Goal: Task Accomplishment & Management: Manage account settings

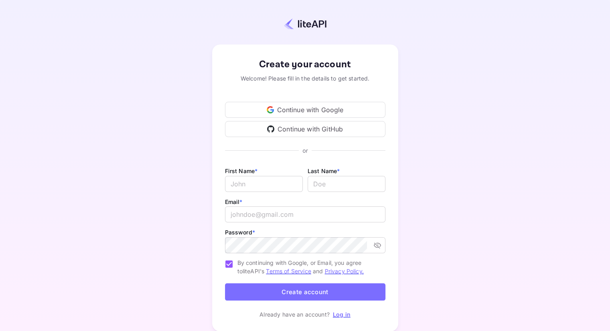
click at [303, 105] on div "Continue with Google" at bounding box center [305, 110] width 160 height 16
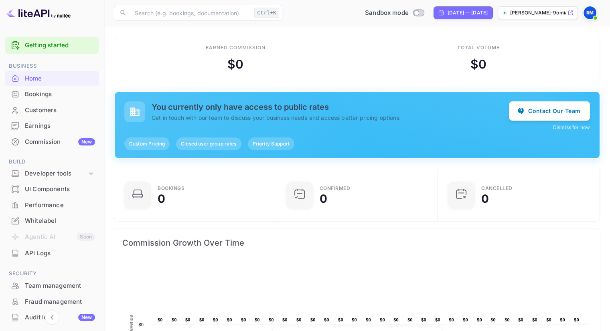
click at [222, 49] on div "Earned commission" at bounding box center [235, 47] width 59 height 7
click at [33, 93] on div "Bookings" at bounding box center [60, 94] width 70 height 9
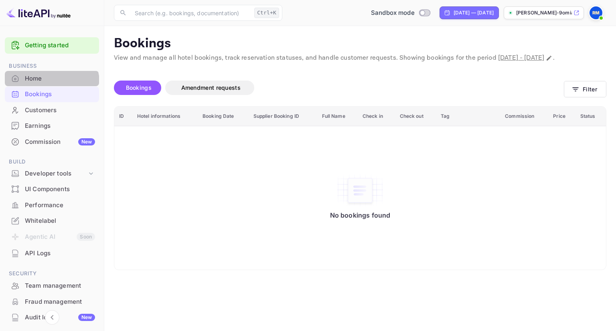
click at [44, 85] on div "Home" at bounding box center [52, 79] width 94 height 16
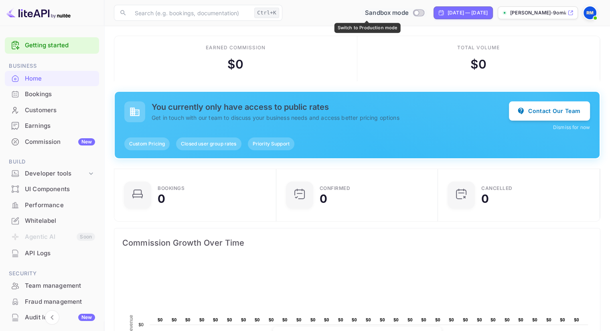
click at [412, 15] on span "Switch to Production mode" at bounding box center [418, 12] width 12 height 7
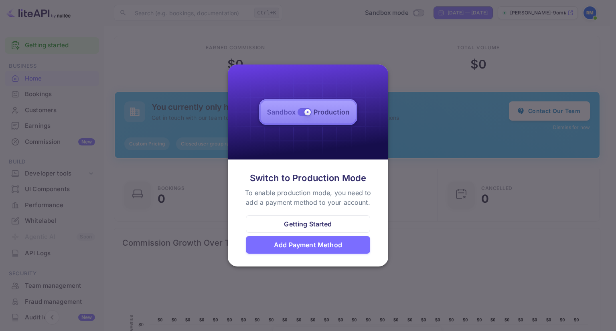
click at [309, 222] on div "Getting Started" at bounding box center [308, 224] width 48 height 10
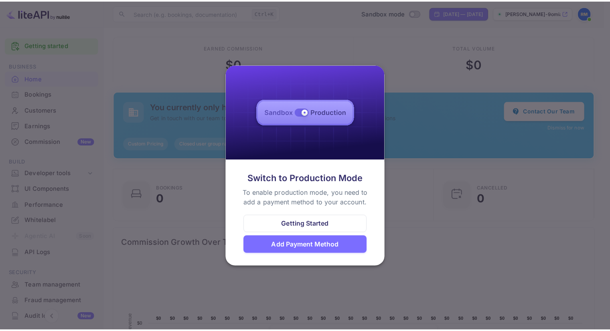
scroll to position [6, 6]
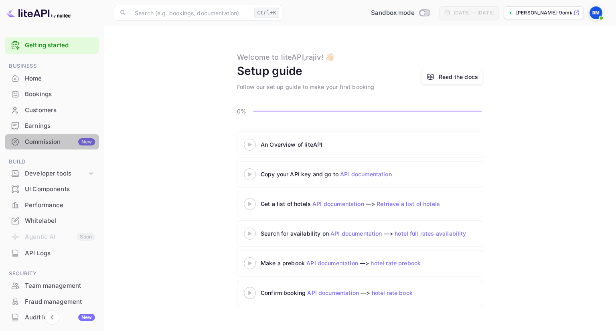
click at [42, 134] on div "Commission New" at bounding box center [52, 142] width 94 height 16
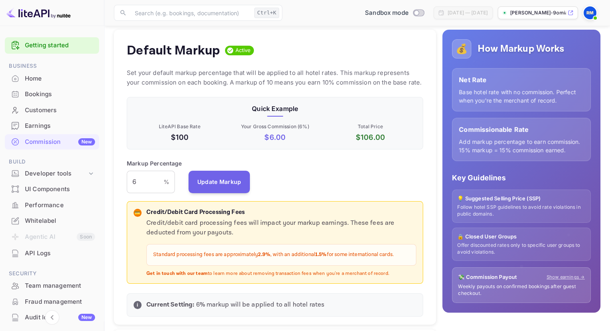
scroll to position [149, 0]
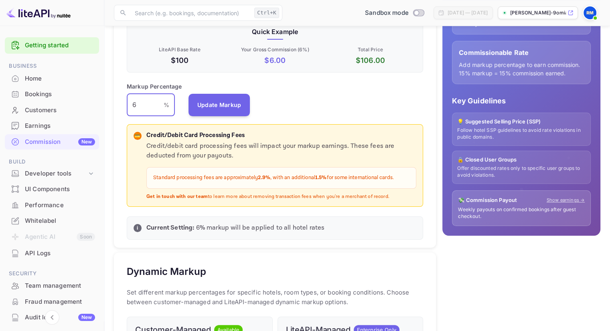
drag, startPoint x: 145, startPoint y: 103, endPoint x: 111, endPoint y: 101, distance: 33.7
click at [111, 101] on div "Default Markup Active Set your default markup percentage that will be applied t…" at bounding box center [271, 305] width 328 height 718
type input "10"
click at [224, 95] on button "Update Markup" at bounding box center [219, 104] width 62 height 22
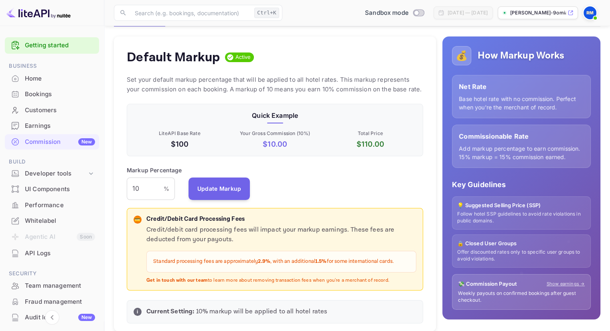
scroll to position [66, 0]
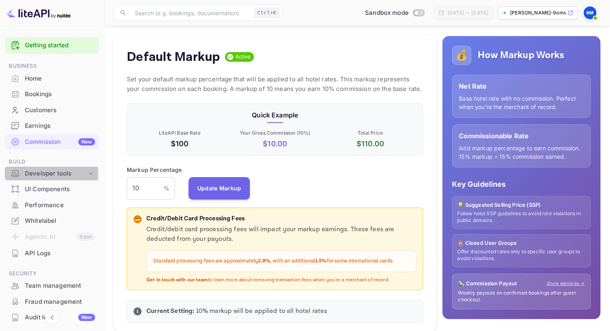
click at [45, 174] on div "Developer tools" at bounding box center [56, 173] width 62 height 9
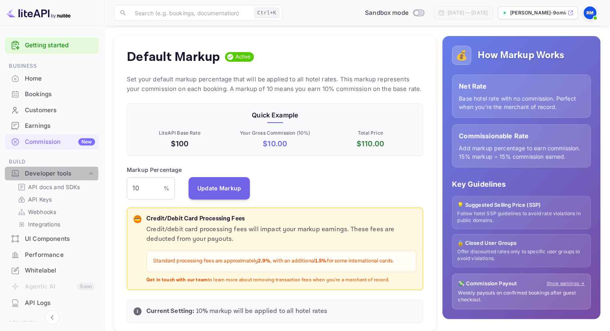
click at [45, 174] on div "Developer tools" at bounding box center [56, 173] width 62 height 9
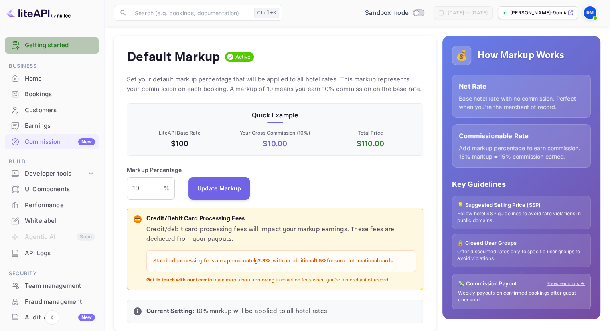
click at [32, 49] on link "Getting started" at bounding box center [60, 45] width 70 height 9
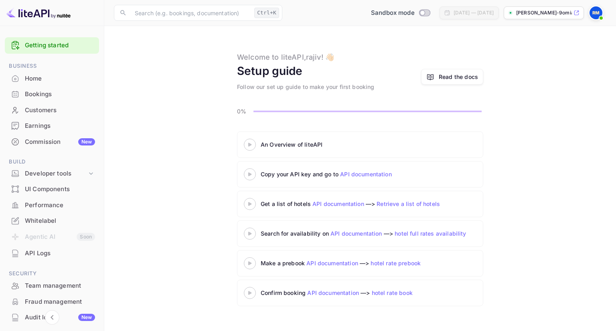
click at [249, 145] on 3 at bounding box center [249, 145] width 3 height 4
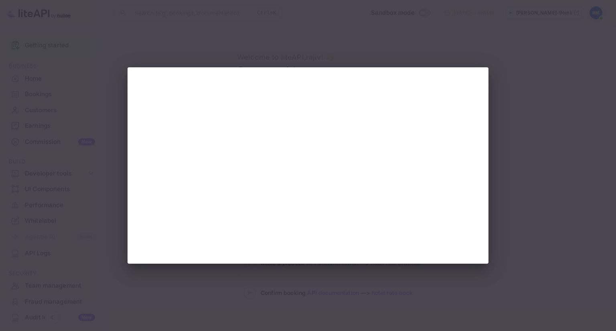
click at [548, 91] on div at bounding box center [308, 165] width 616 height 331
